Goal: Task Accomplishment & Management: Manage account settings

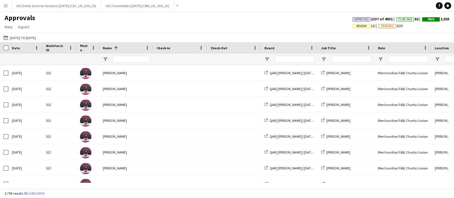
click at [2, 7] on button "Menu" at bounding box center [5, 5] width 11 height 11
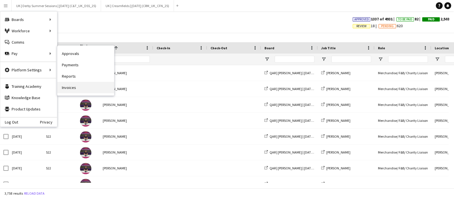
click at [72, 84] on link "Invoices" at bounding box center [85, 87] width 57 height 11
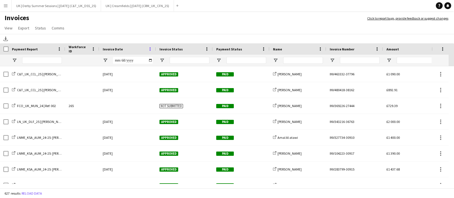
click at [150, 49] on span at bounding box center [150, 49] width 5 height 5
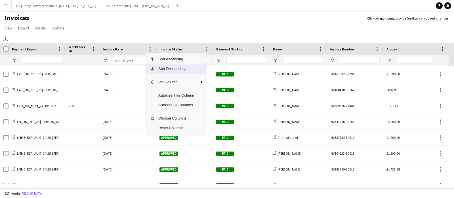
click at [157, 66] on span "Sort Descending" at bounding box center [176, 69] width 43 height 10
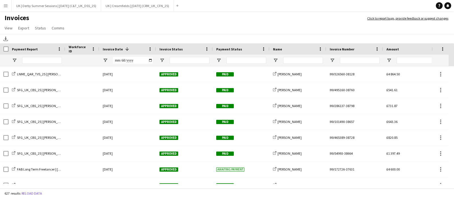
click at [5, 8] on app-icon "Menu" at bounding box center [5, 5] width 5 height 5
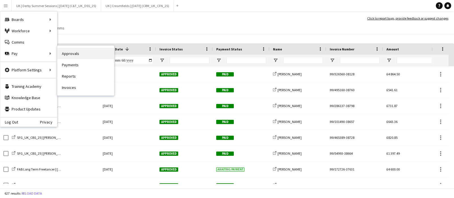
click at [95, 54] on link "Approvals" at bounding box center [85, 53] width 57 height 11
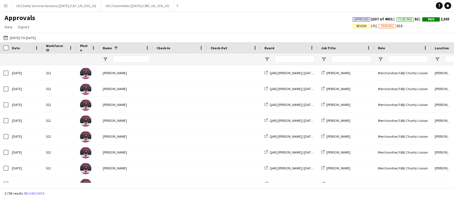
click at [357, 27] on span "Review" at bounding box center [362, 26] width 10 height 4
